Goal: Task Accomplishment & Management: Manage account settings

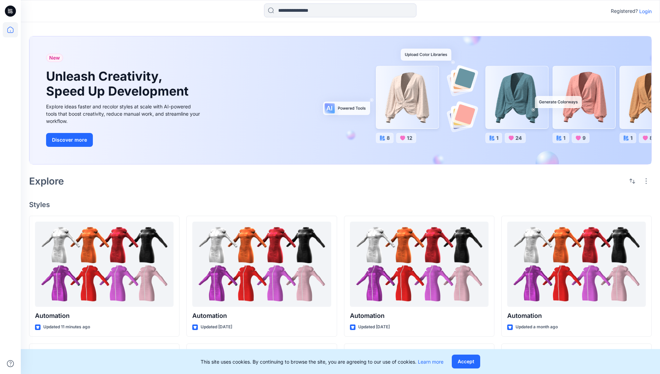
click at [643, 11] on p "Login" at bounding box center [645, 11] width 12 height 7
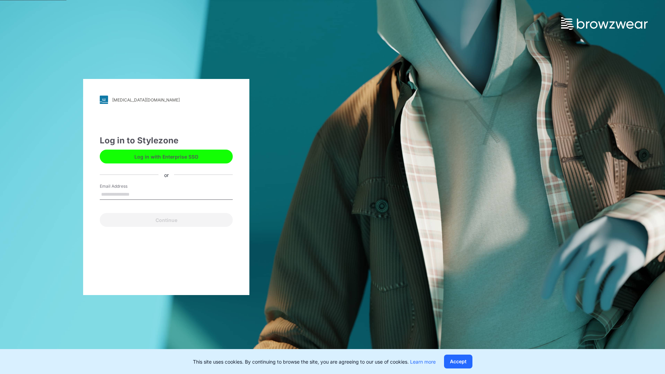
click at [137, 194] on input "Email Address" at bounding box center [166, 194] width 133 height 10
type input "**********"
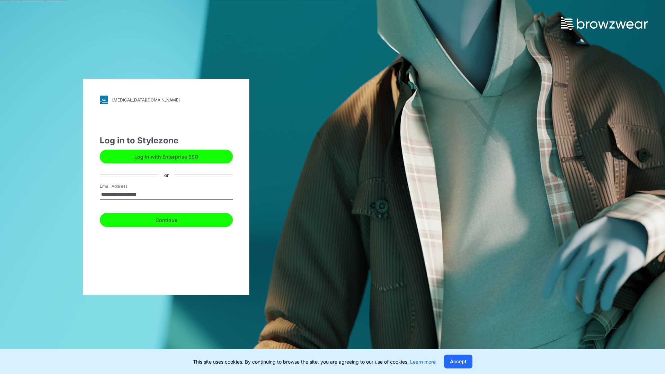
click at [174, 219] on button "Continue" at bounding box center [166, 220] width 133 height 14
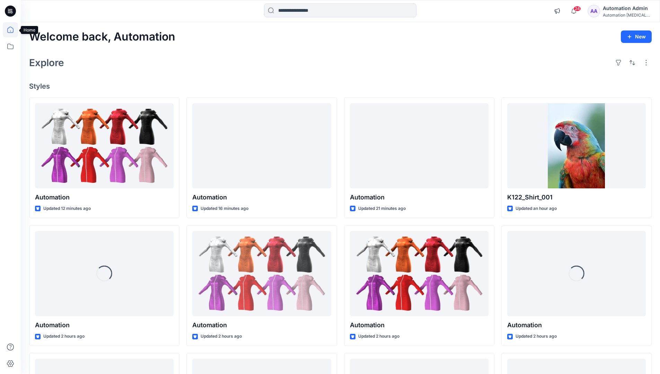
click at [13, 30] on icon at bounding box center [10, 30] width 6 height 6
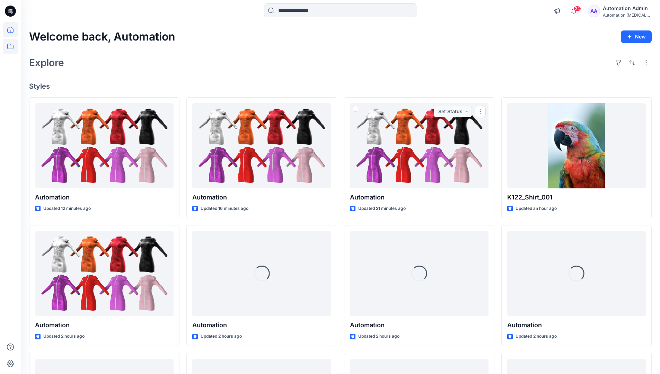
click at [10, 45] on icon at bounding box center [10, 46] width 15 height 15
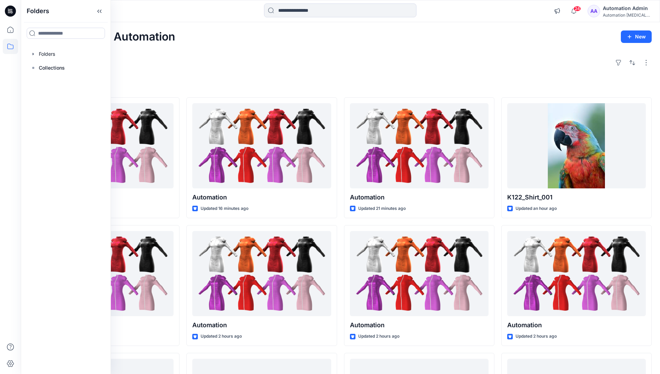
click at [46, 53] on div at bounding box center [65, 54] width 79 height 14
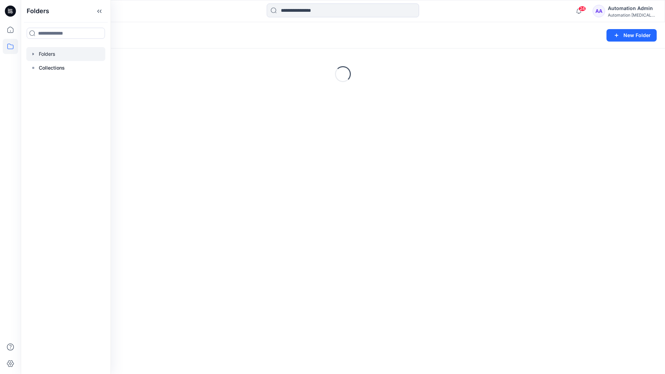
click at [333, 240] on div "Folders New Folder Loading..." at bounding box center [343, 198] width 644 height 352
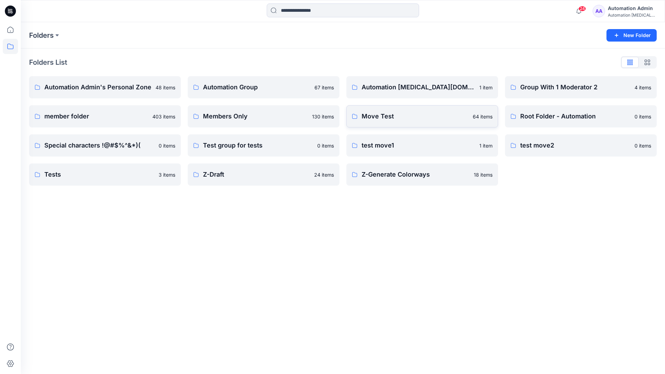
click at [386, 114] on p "Move Test" at bounding box center [414, 116] width 107 height 10
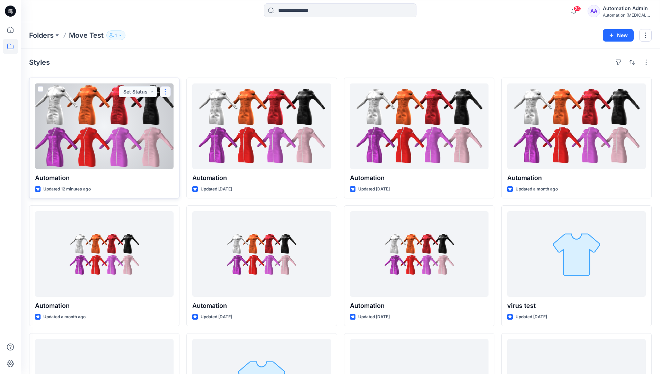
click at [162, 94] on button "button" at bounding box center [165, 91] width 11 height 11
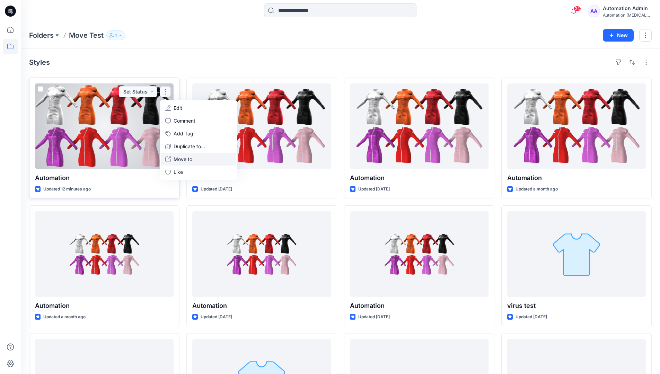
click at [185, 158] on p "Move to" at bounding box center [182, 158] width 19 height 7
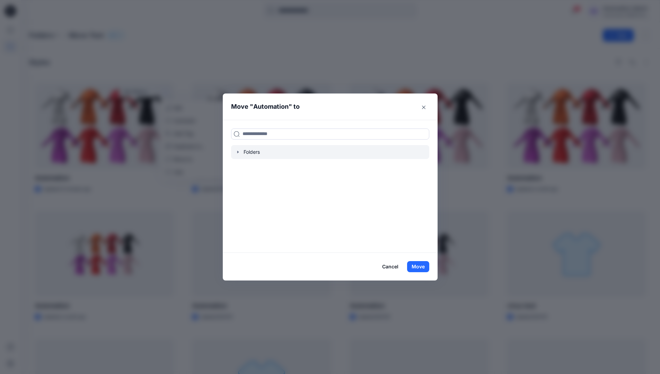
click at [238, 152] on icon "button" at bounding box center [237, 152] width 1 height 2
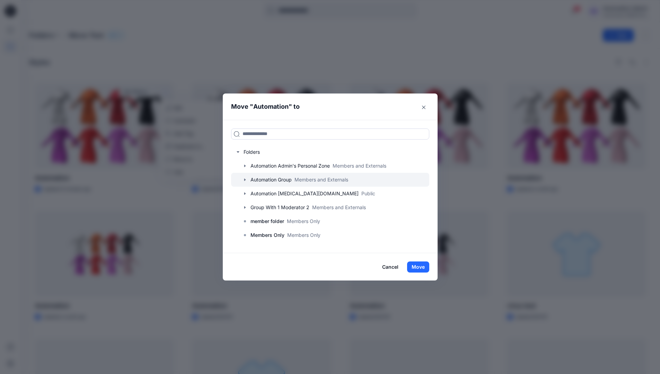
click at [260, 178] on div at bounding box center [330, 180] width 198 height 14
click at [422, 265] on button "Move" at bounding box center [418, 266] width 22 height 11
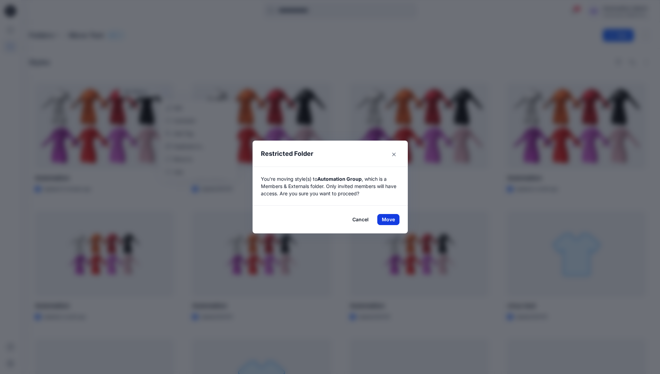
click at [391, 219] on button "Move" at bounding box center [388, 219] width 22 height 11
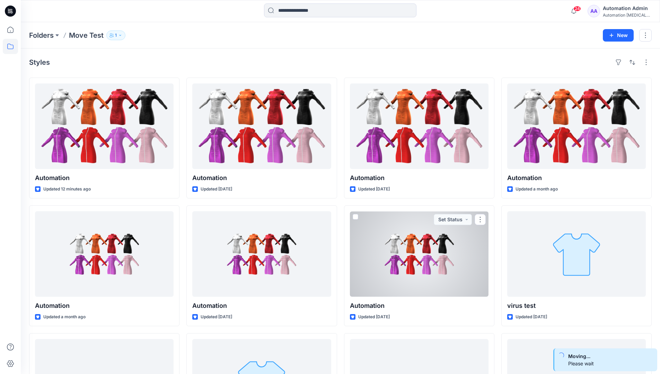
click at [623, 10] on div "Automation Admin" at bounding box center [626, 8] width 48 height 8
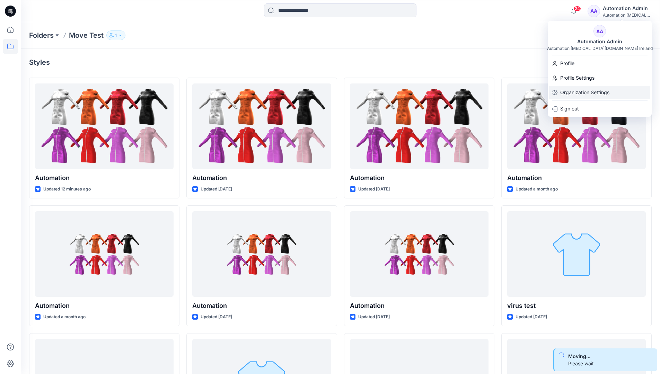
click at [591, 88] on p "Organization Settings" at bounding box center [584, 92] width 49 height 13
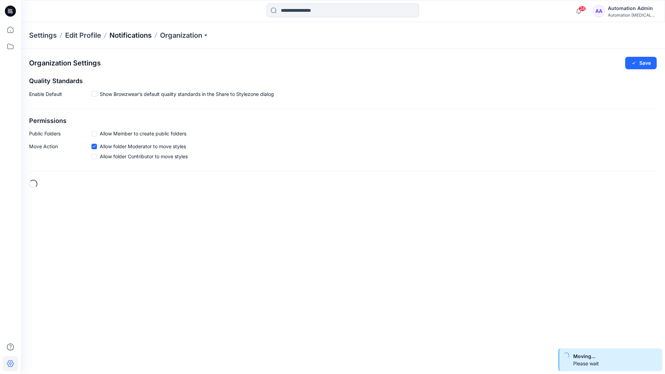
click at [126, 35] on p "Notifications" at bounding box center [130, 35] width 42 height 10
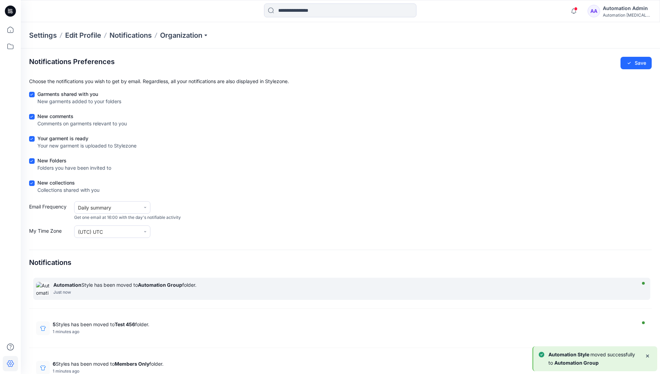
click at [160, 285] on strong "Automation Group" at bounding box center [160, 285] width 44 height 6
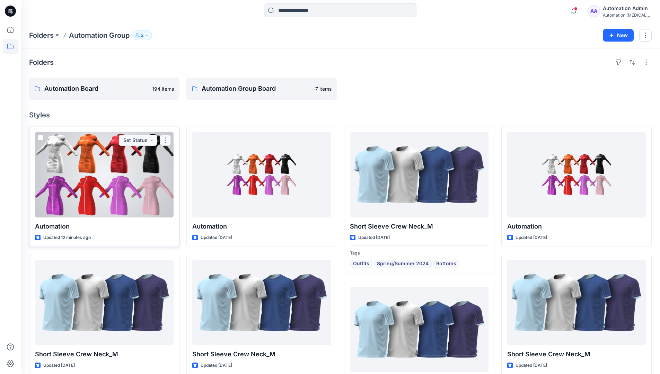
click at [167, 141] on button "button" at bounding box center [165, 140] width 11 height 11
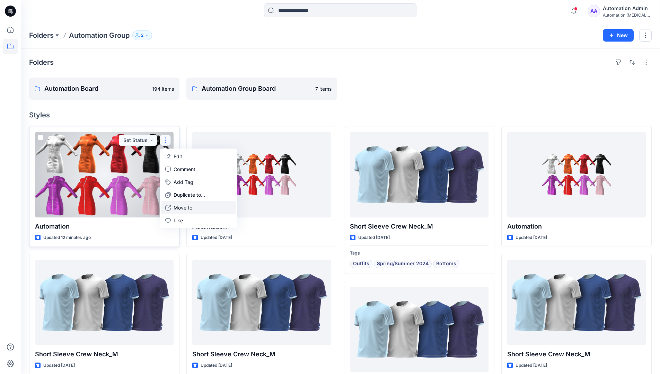
click at [177, 207] on p "Move to" at bounding box center [182, 207] width 19 height 7
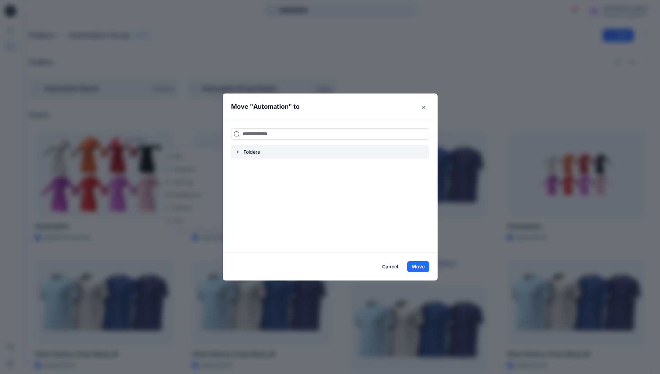
click at [241, 153] on icon "button" at bounding box center [238, 152] width 6 height 6
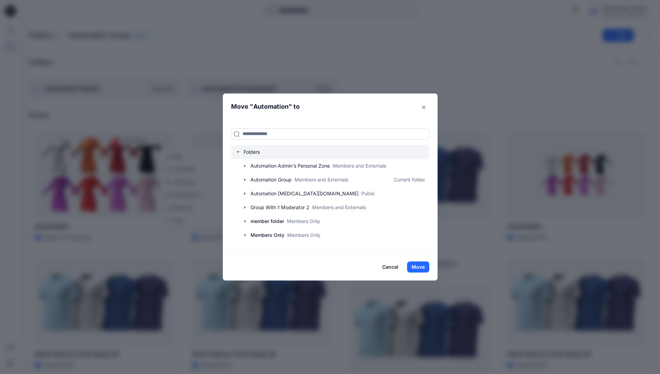
scroll to position [54, 0]
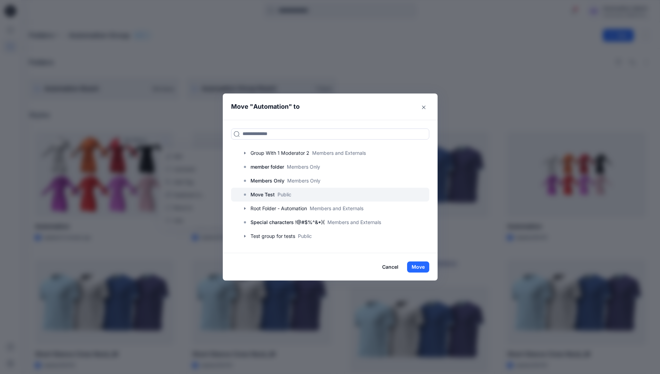
click at [270, 191] on p "Move Test" at bounding box center [262, 194] width 24 height 8
click at [424, 264] on button "Move" at bounding box center [418, 266] width 22 height 11
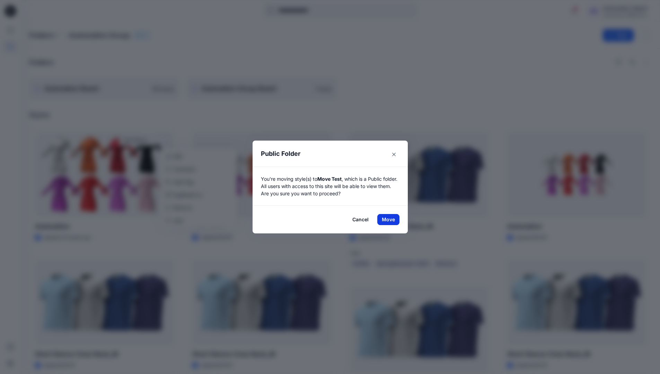
click at [391, 219] on button "Move" at bounding box center [388, 219] width 22 height 11
